Goal: Information Seeking & Learning: Learn about a topic

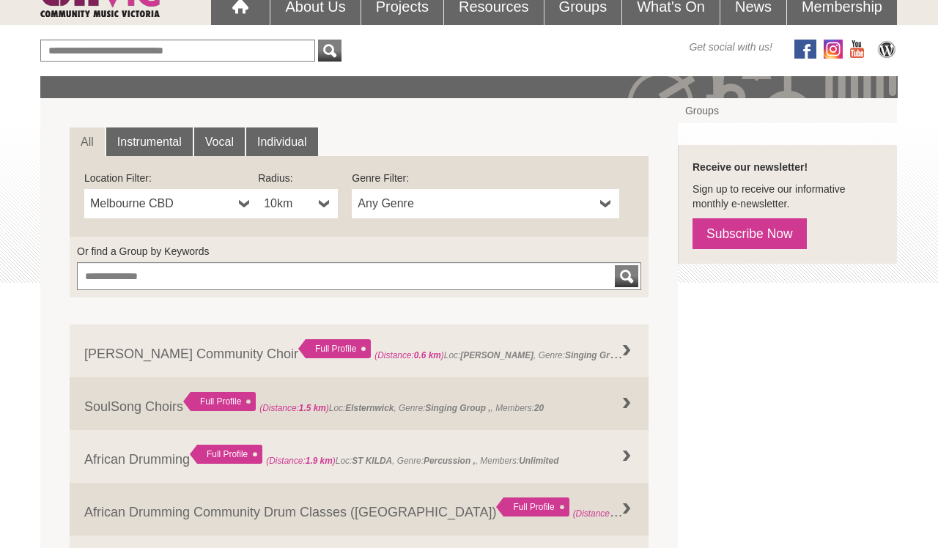
scroll to position [158, 0]
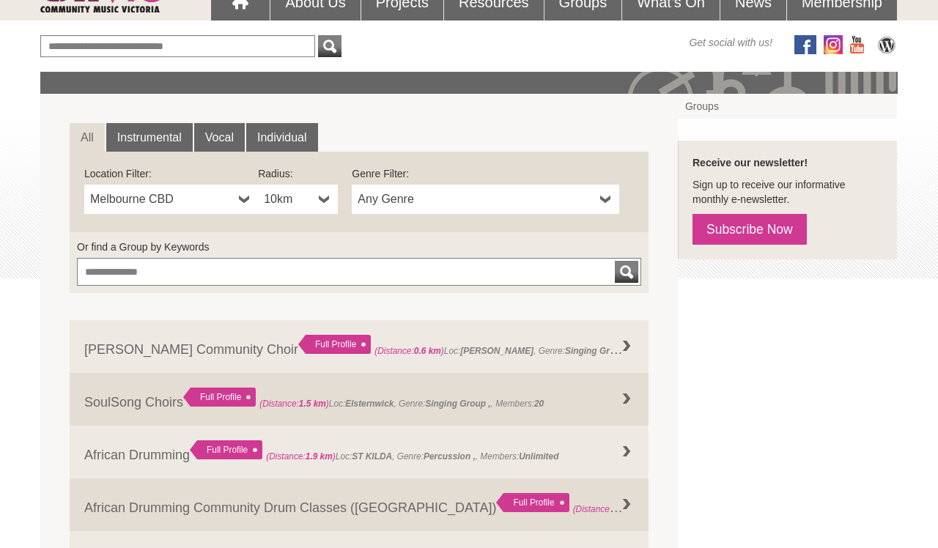
click at [211, 196] on span "Melbourne CBD" at bounding box center [161, 199] width 143 height 18
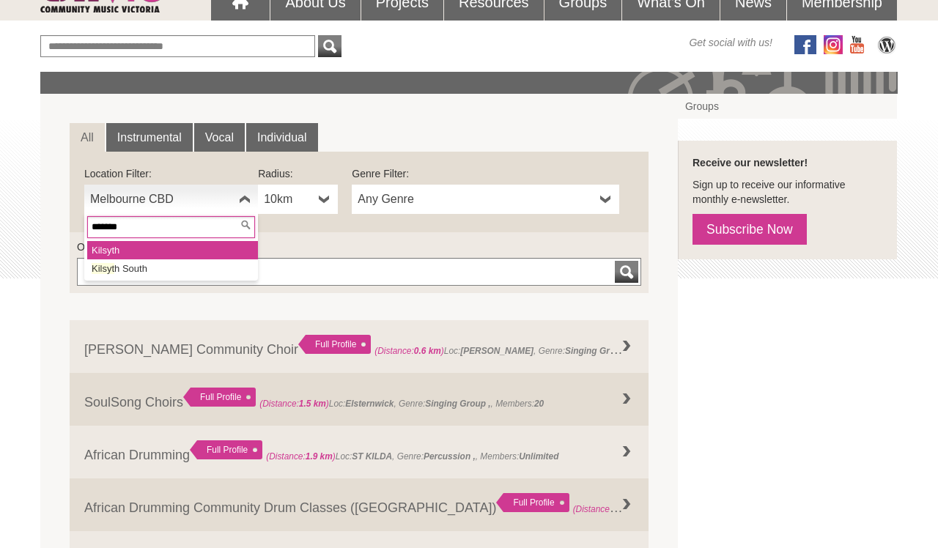
type input "*******"
drag, startPoint x: 210, startPoint y: 196, endPoint x: 201, endPoint y: 252, distance: 57.1
click at [201, 252] on li "Kilsyt h" at bounding box center [172, 250] width 171 height 18
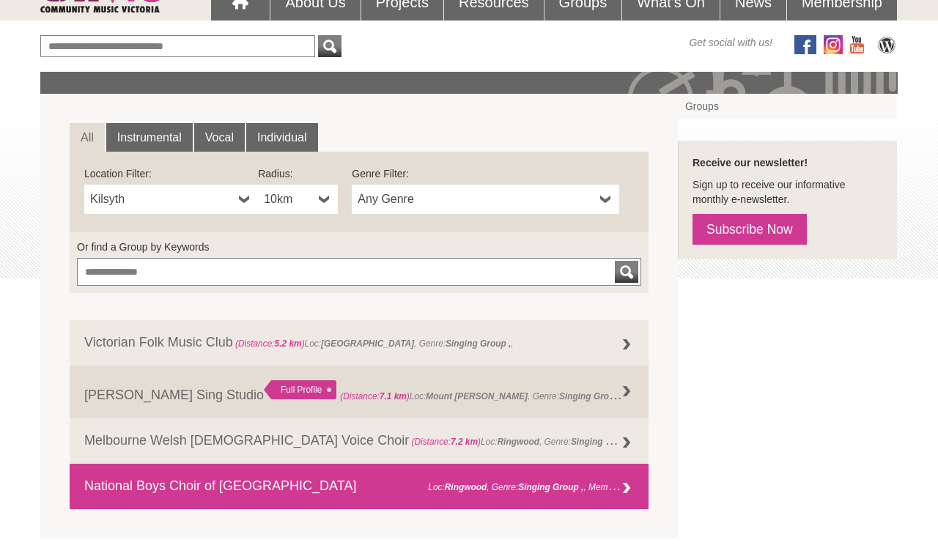
scroll to position [173, 0]
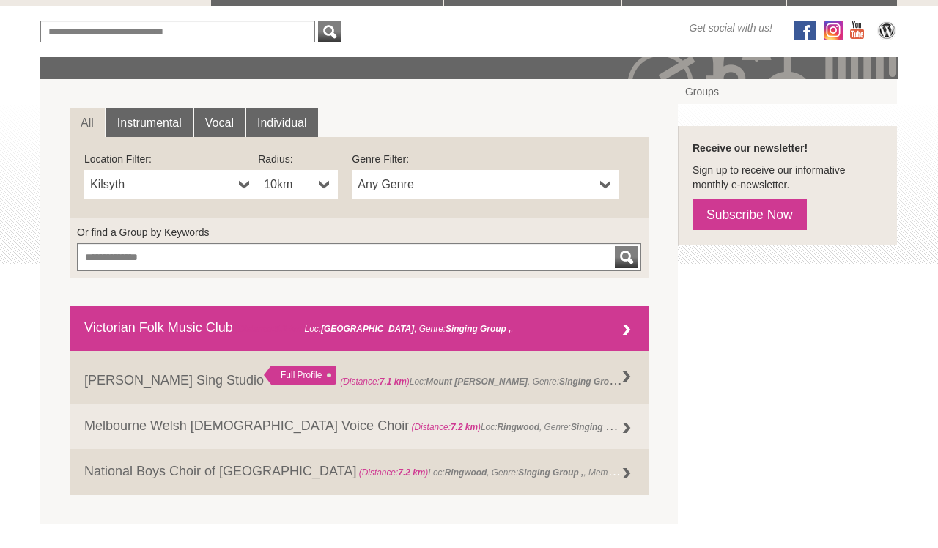
click at [626, 319] on div at bounding box center [626, 330] width 29 height 29
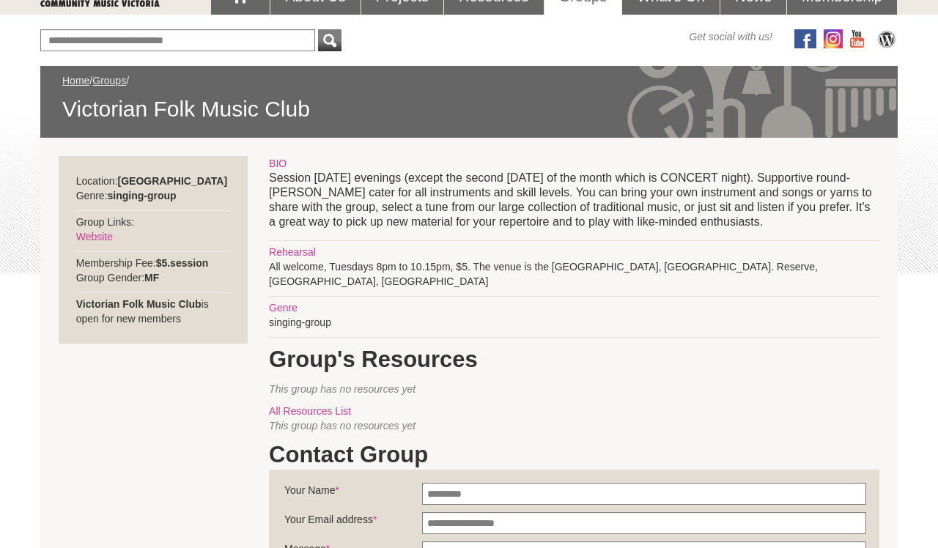
scroll to position [167, 0]
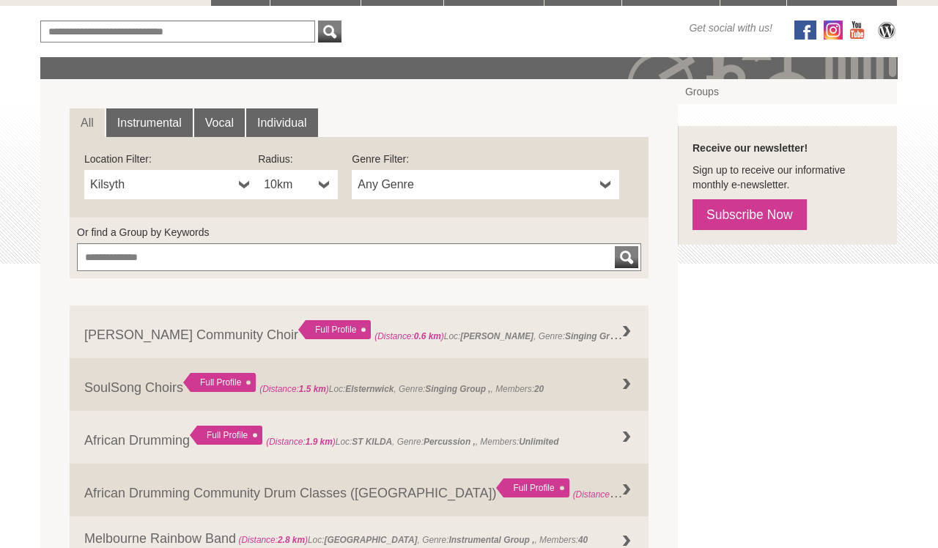
scroll to position [173, 0]
click at [627, 256] on div "submit" at bounding box center [627, 257] width 18 height 22
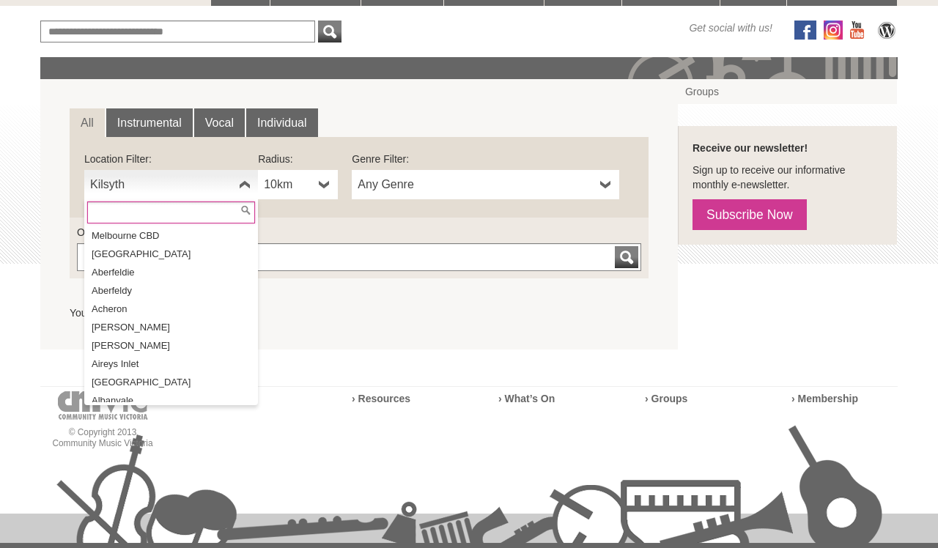
click at [171, 176] on span "Kilsyth" at bounding box center [161, 185] width 143 height 18
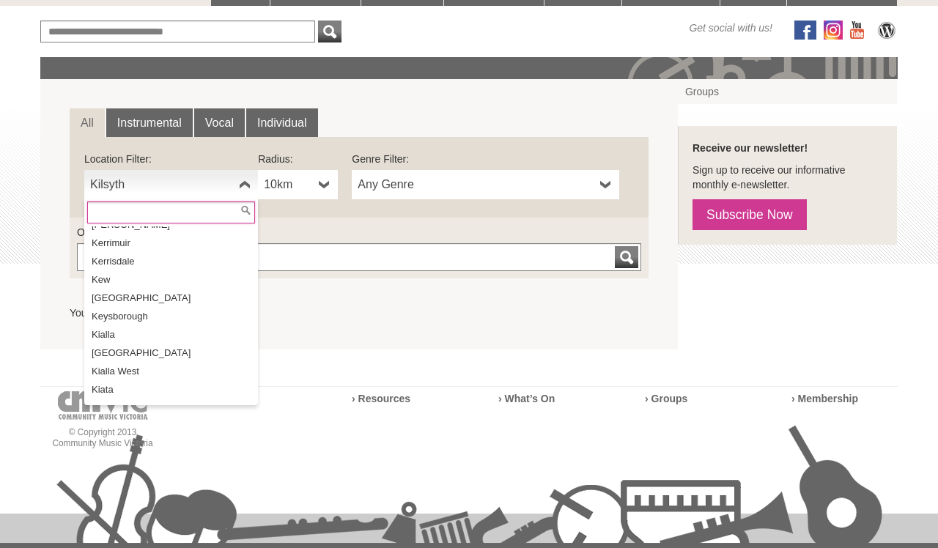
scroll to position [14310, 0]
click at [147, 483] on li "Kilsyth" at bounding box center [172, 492] width 171 height 18
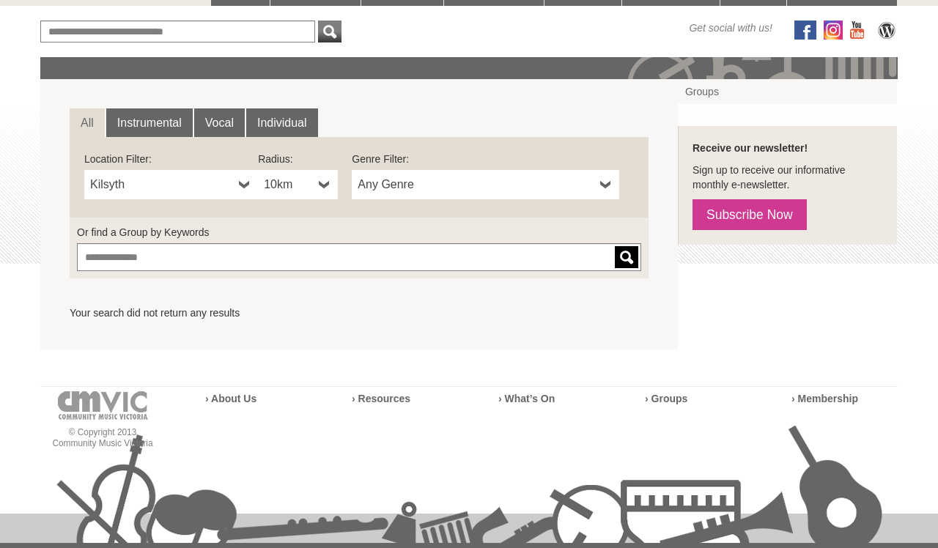
click at [626, 254] on div "submit" at bounding box center [627, 257] width 18 height 22
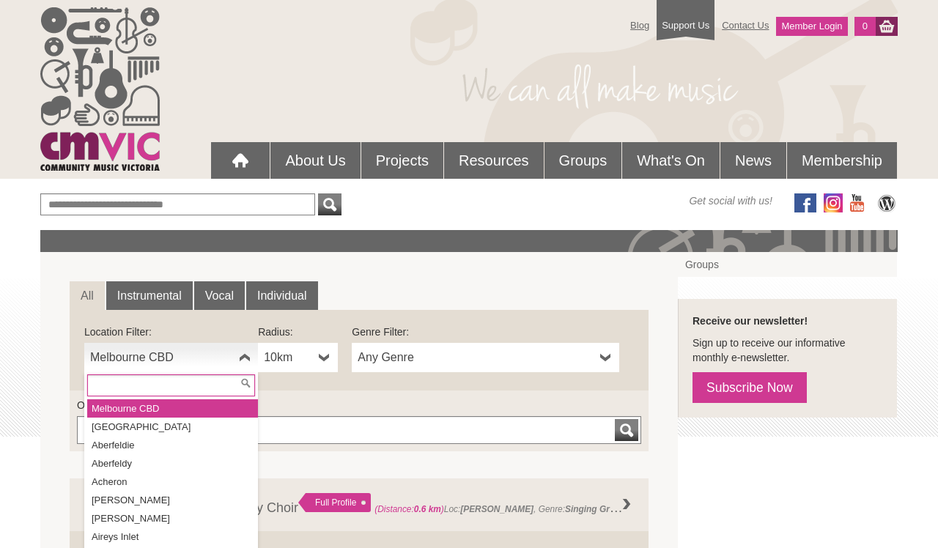
click at [184, 353] on span "Melbourne CBD" at bounding box center [161, 358] width 143 height 18
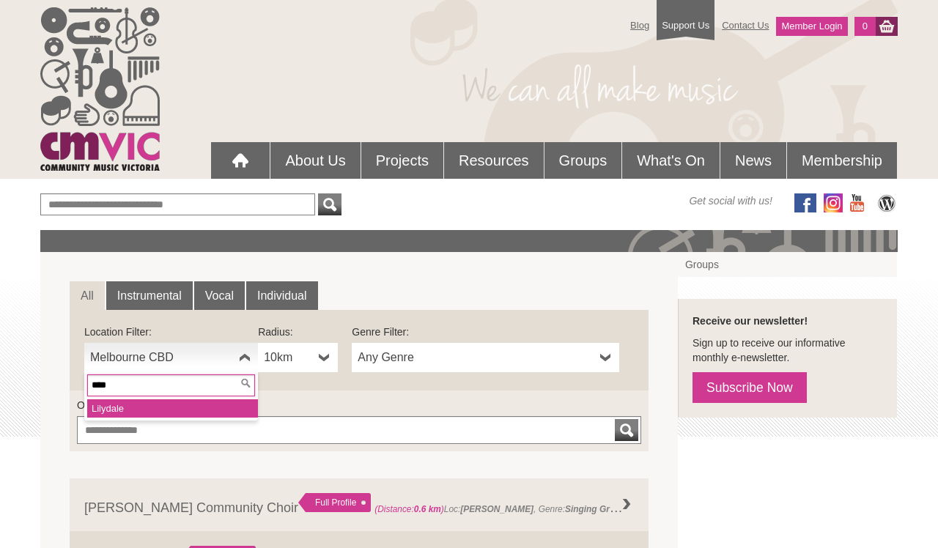
type input "****"
drag, startPoint x: 184, startPoint y: 353, endPoint x: 171, endPoint y: 409, distance: 57.0
click at [171, 409] on li "Lilyda le" at bounding box center [172, 408] width 171 height 18
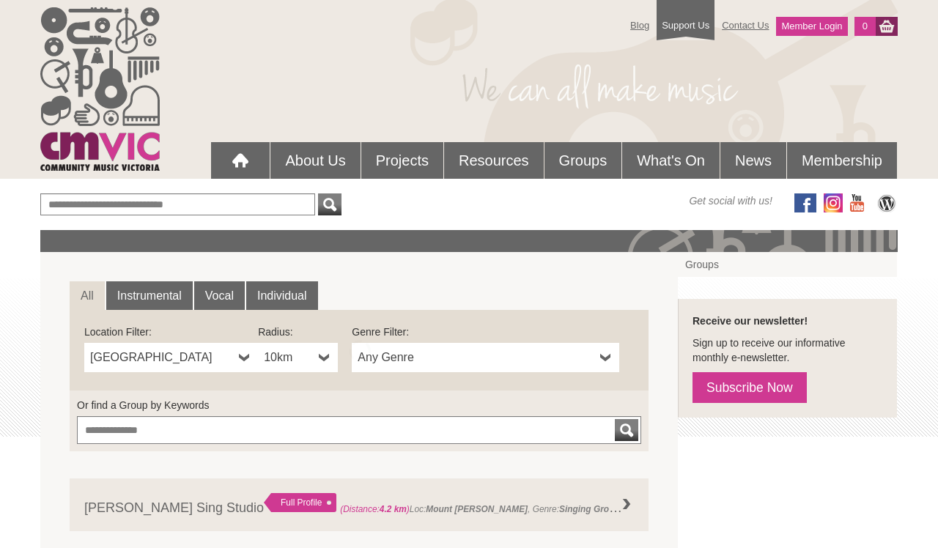
click at [313, 356] on span "10km" at bounding box center [288, 358] width 49 height 18
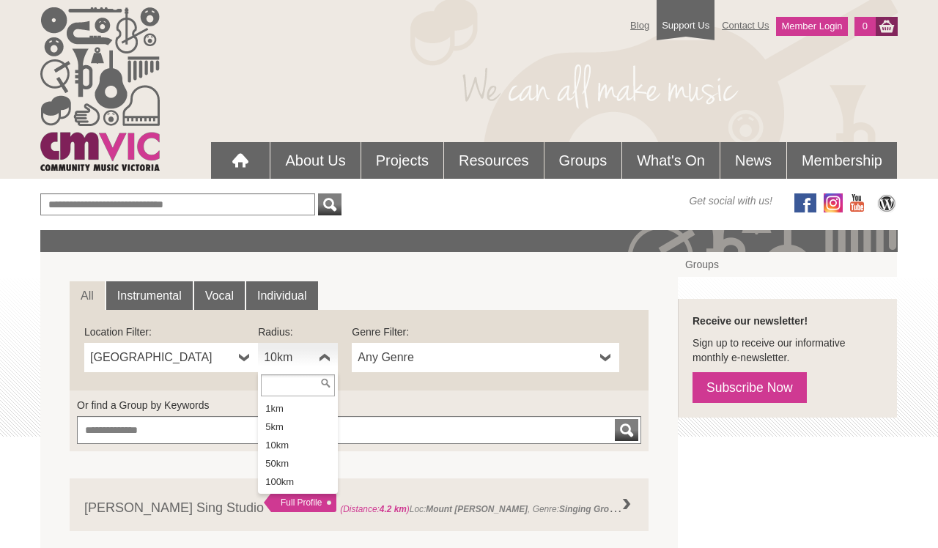
click at [396, 398] on label "Or find a Group by Keywords" at bounding box center [359, 405] width 564 height 15
click at [315, 215] on input "Or find a Group by Keywords" at bounding box center [177, 204] width 275 height 22
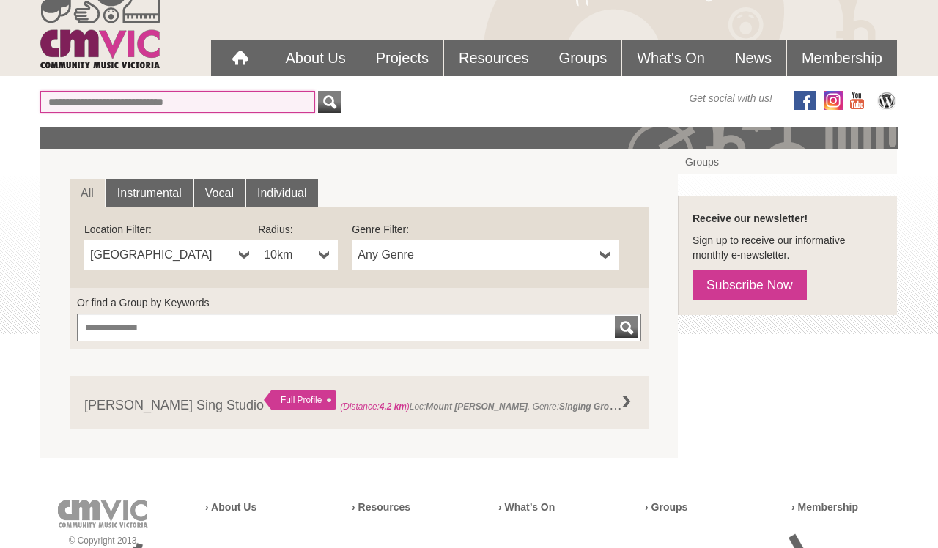
scroll to position [105, 0]
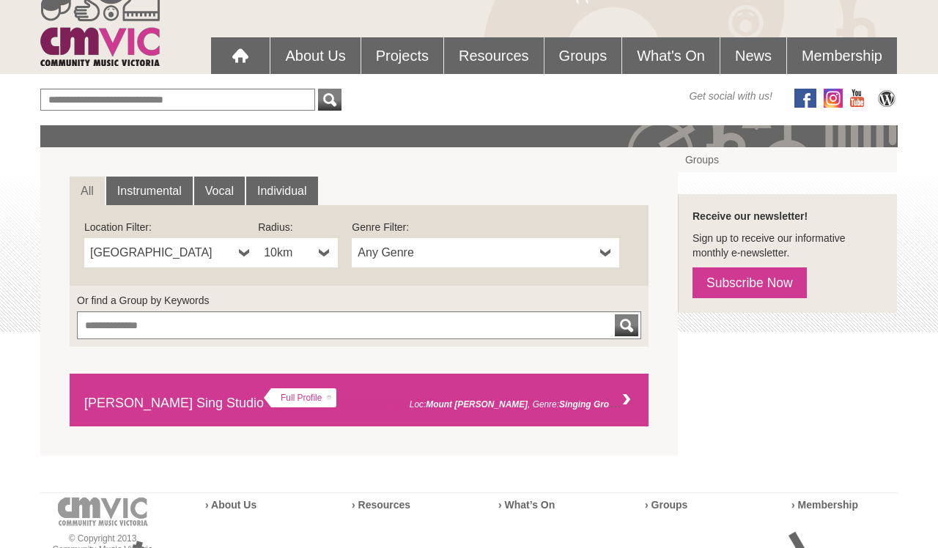
click at [559, 396] on strong "Singing Group" at bounding box center [590, 403] width 63 height 15
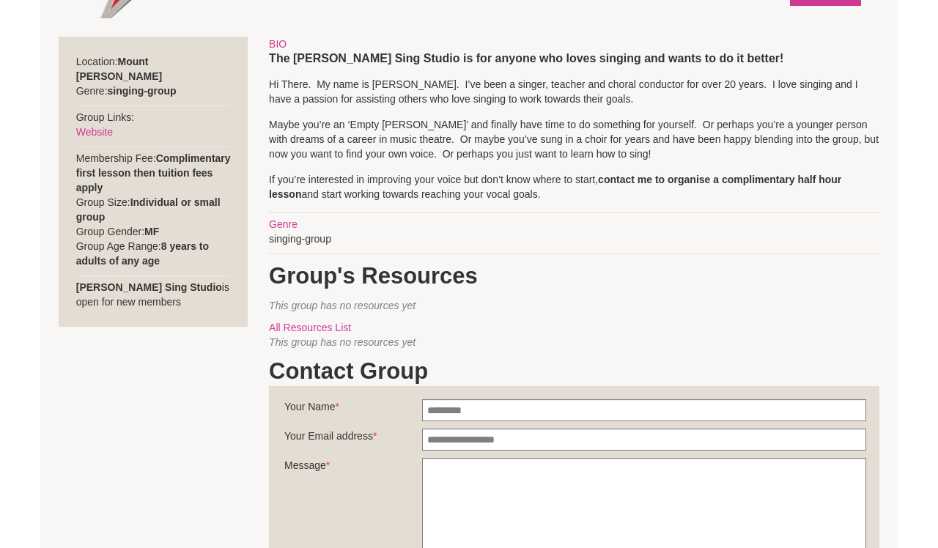
scroll to position [580, 0]
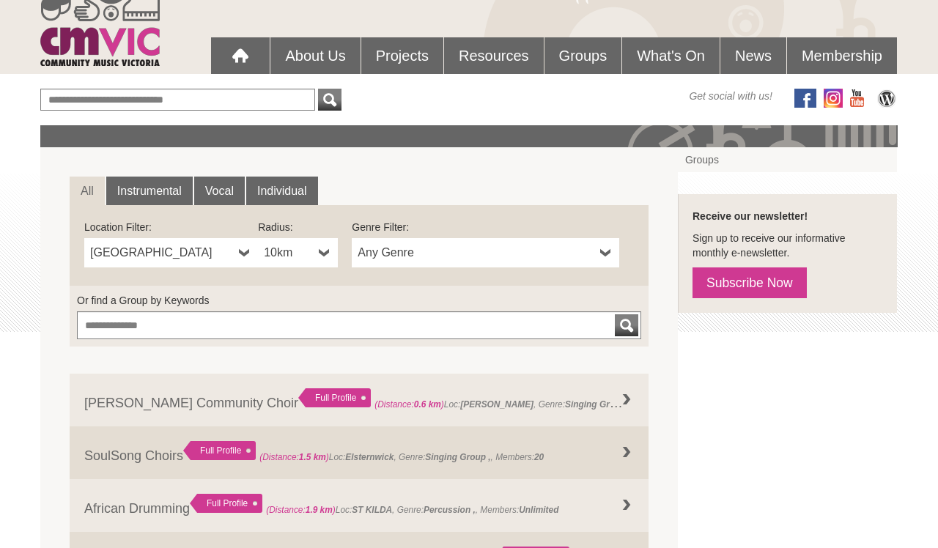
scroll to position [105, 0]
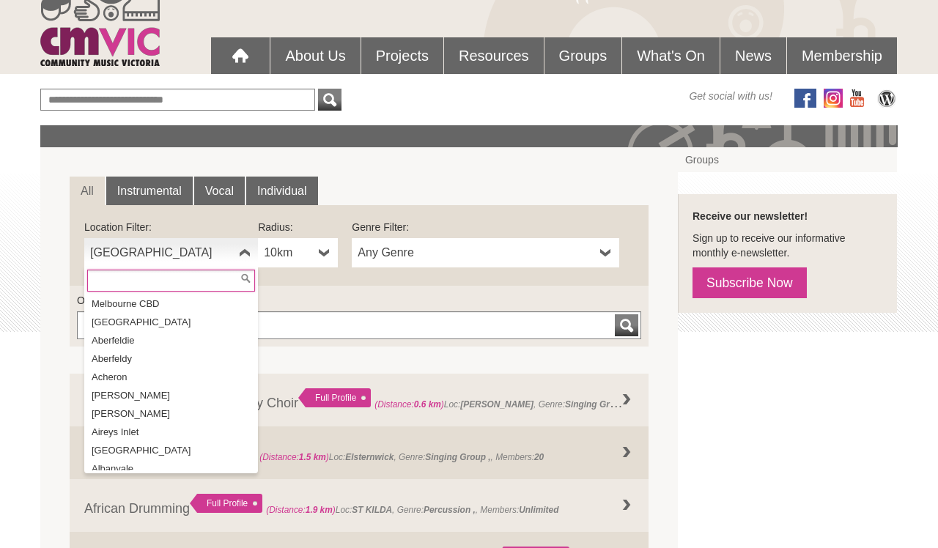
click at [245, 247] on b at bounding box center [245, 252] width 12 height 29
click at [194, 497] on li "Croydon" at bounding box center [172, 506] width 171 height 18
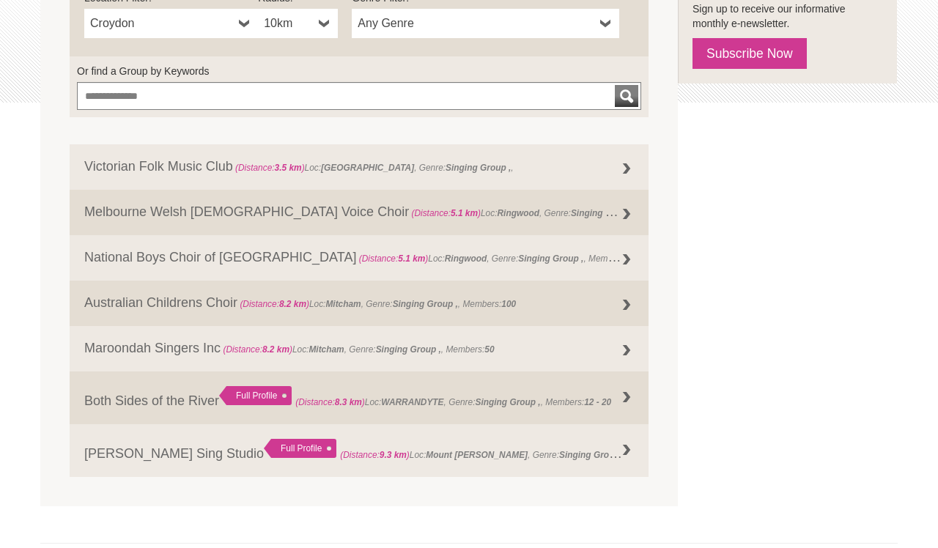
scroll to position [345, 0]
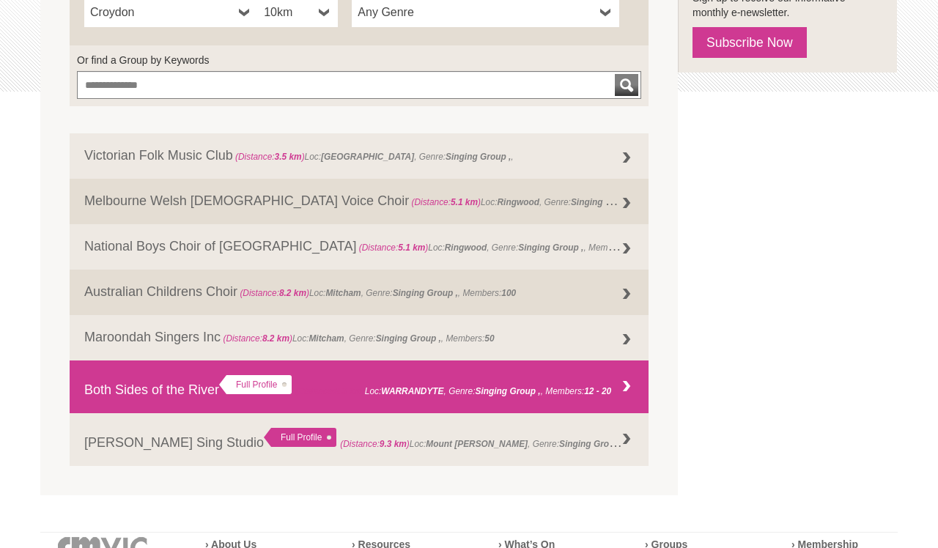
click at [111, 385] on link "Both Sides of the River Full Profile (Distance: 8.3 km ) Loc: WARRANDYTE , Genr…" at bounding box center [359, 386] width 579 height 53
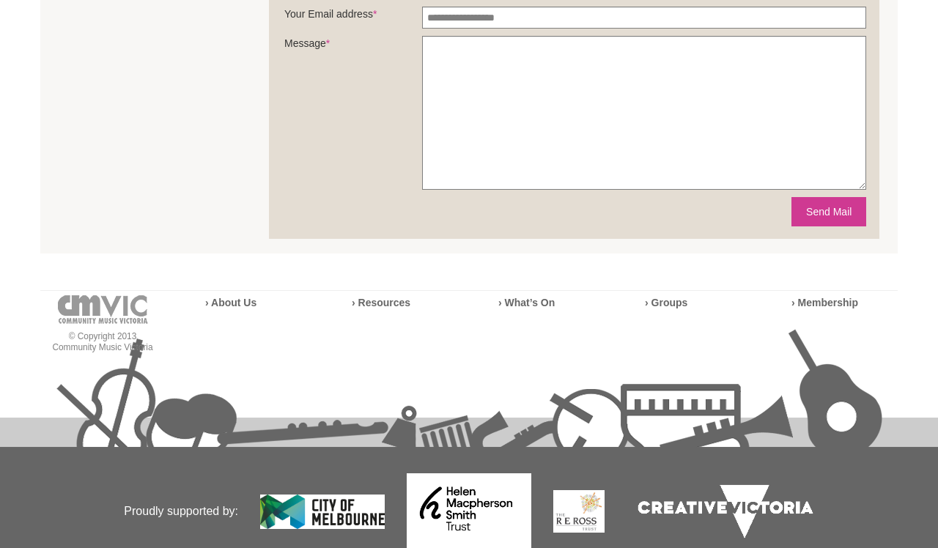
scroll to position [900, 0]
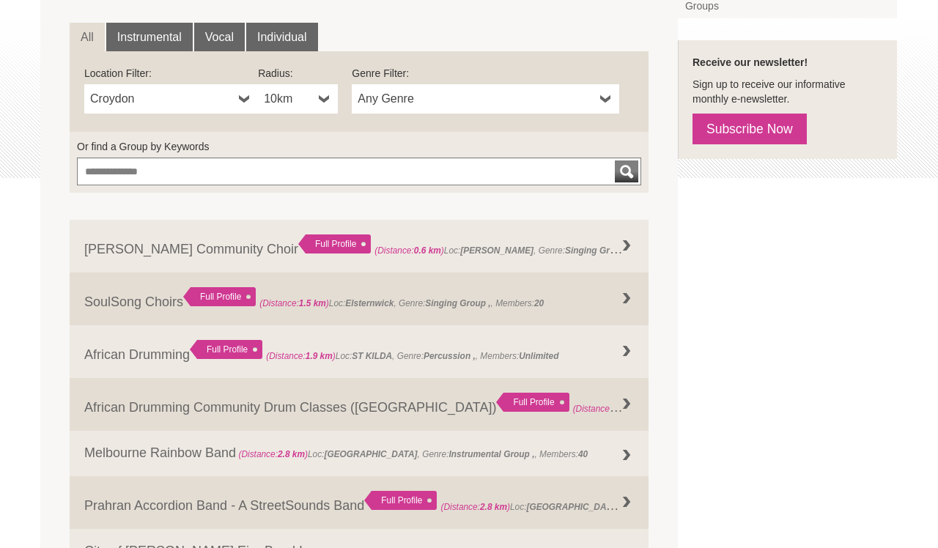
scroll to position [200, 0]
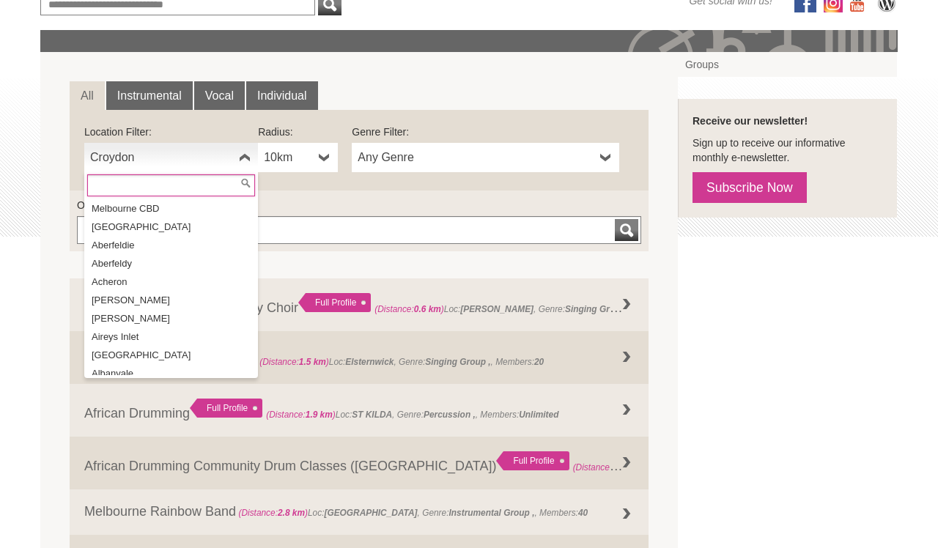
click at [245, 159] on b at bounding box center [245, 157] width 12 height 29
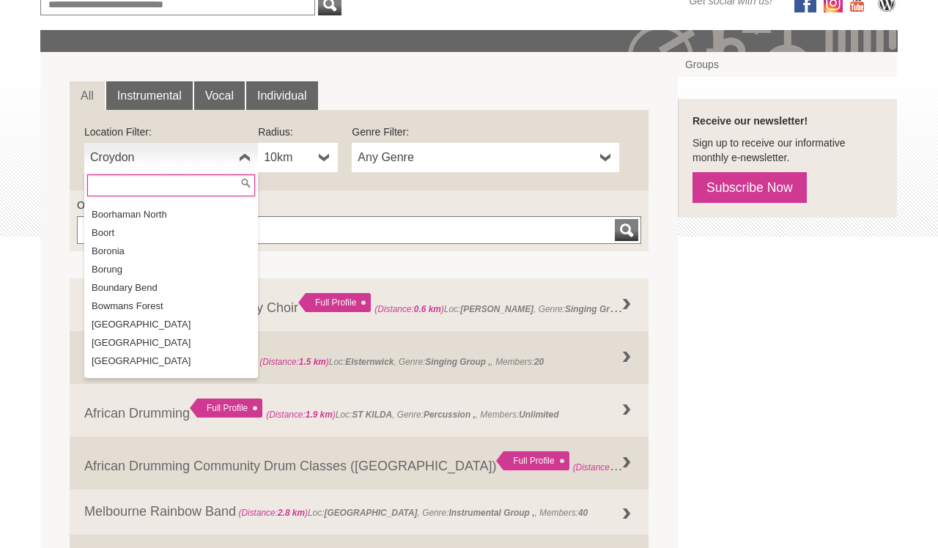
scroll to position [3326, 0]
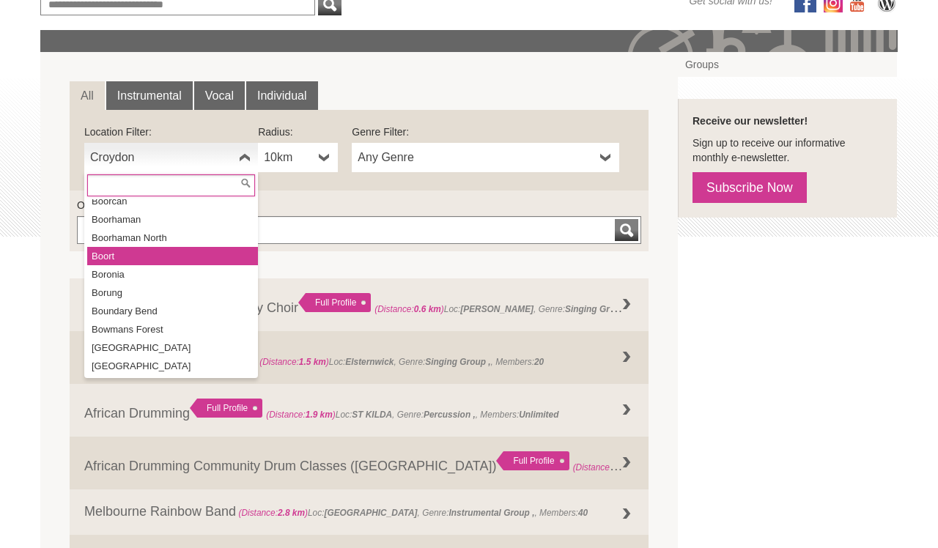
click at [218, 247] on li "Boort" at bounding box center [172, 256] width 171 height 18
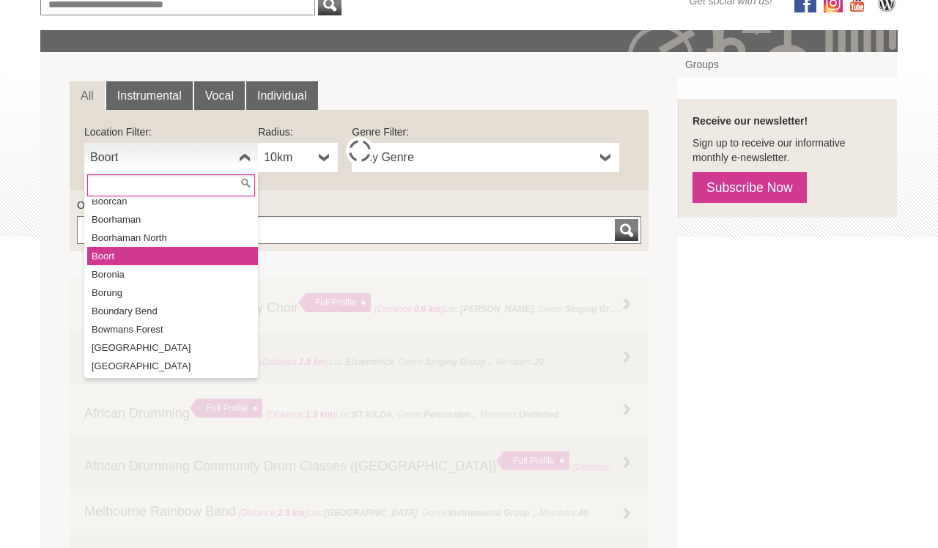
click at [218, 159] on span "Boort" at bounding box center [161, 158] width 143 height 18
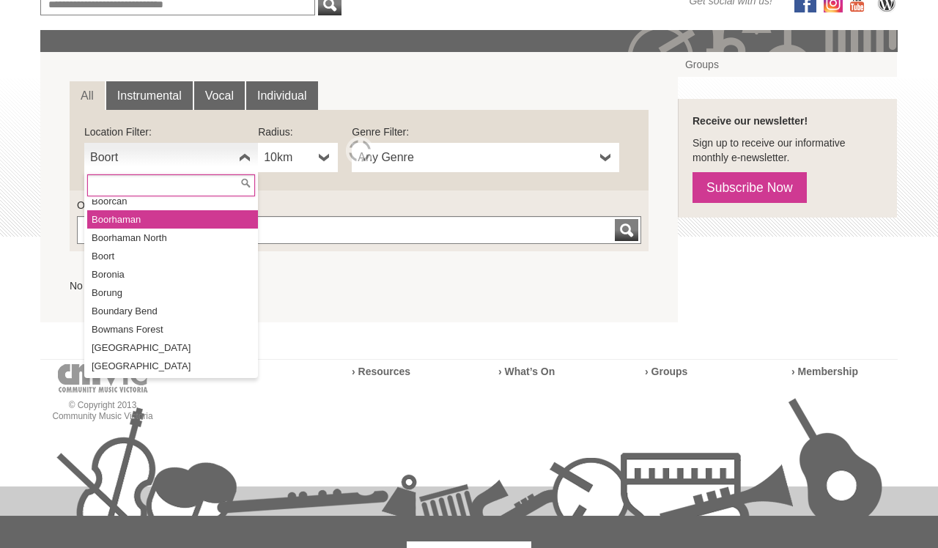
scroll to position [3315, 0]
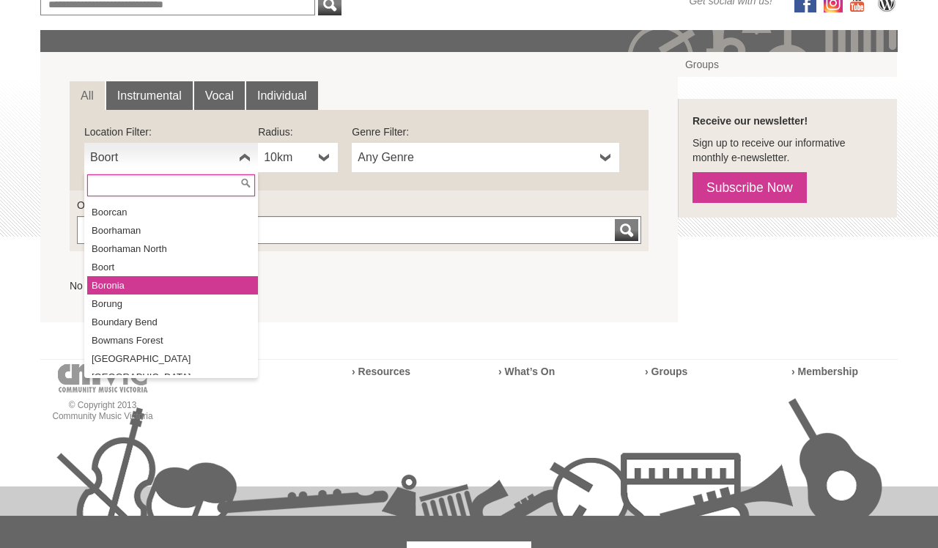
click at [183, 276] on li "Boronia" at bounding box center [172, 285] width 171 height 18
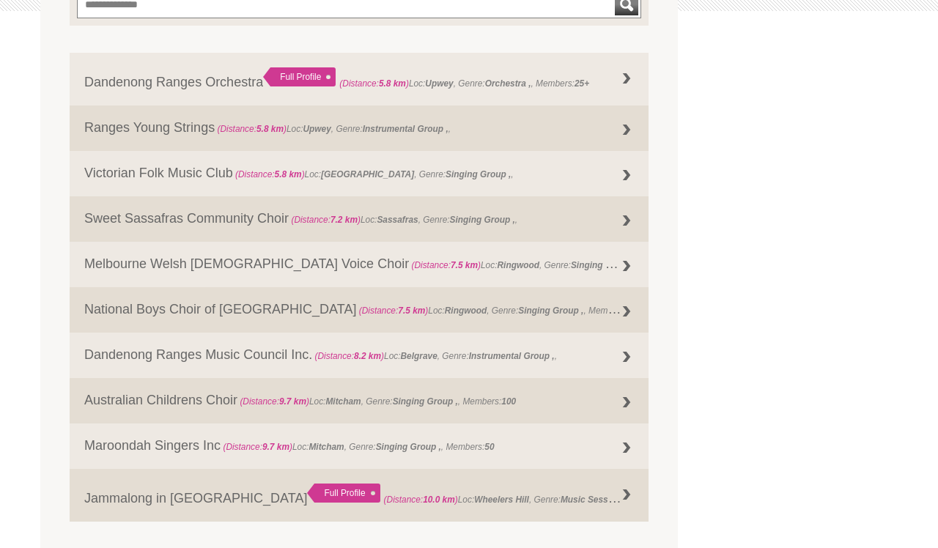
scroll to position [431, 0]
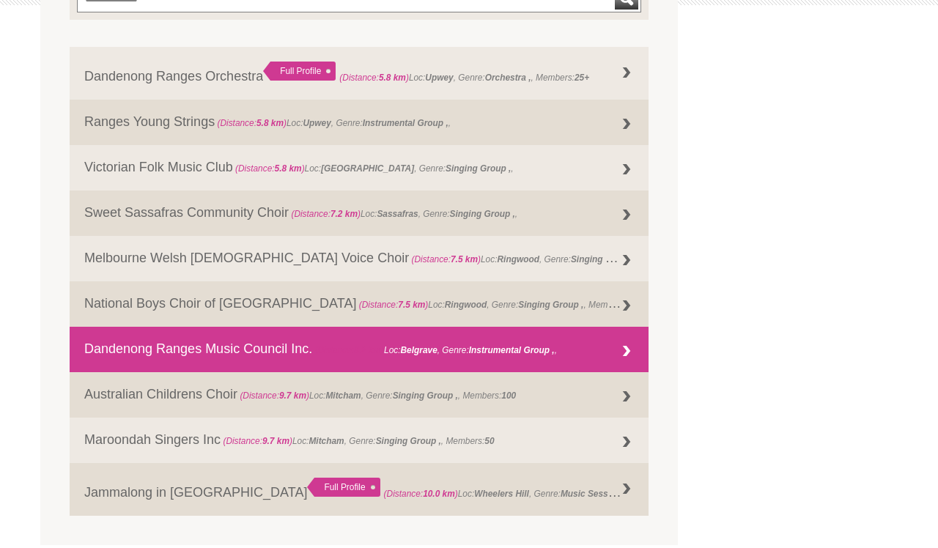
click at [612, 348] on div at bounding box center [626, 351] width 29 height 29
